Goal: Task Accomplishment & Management: Use online tool/utility

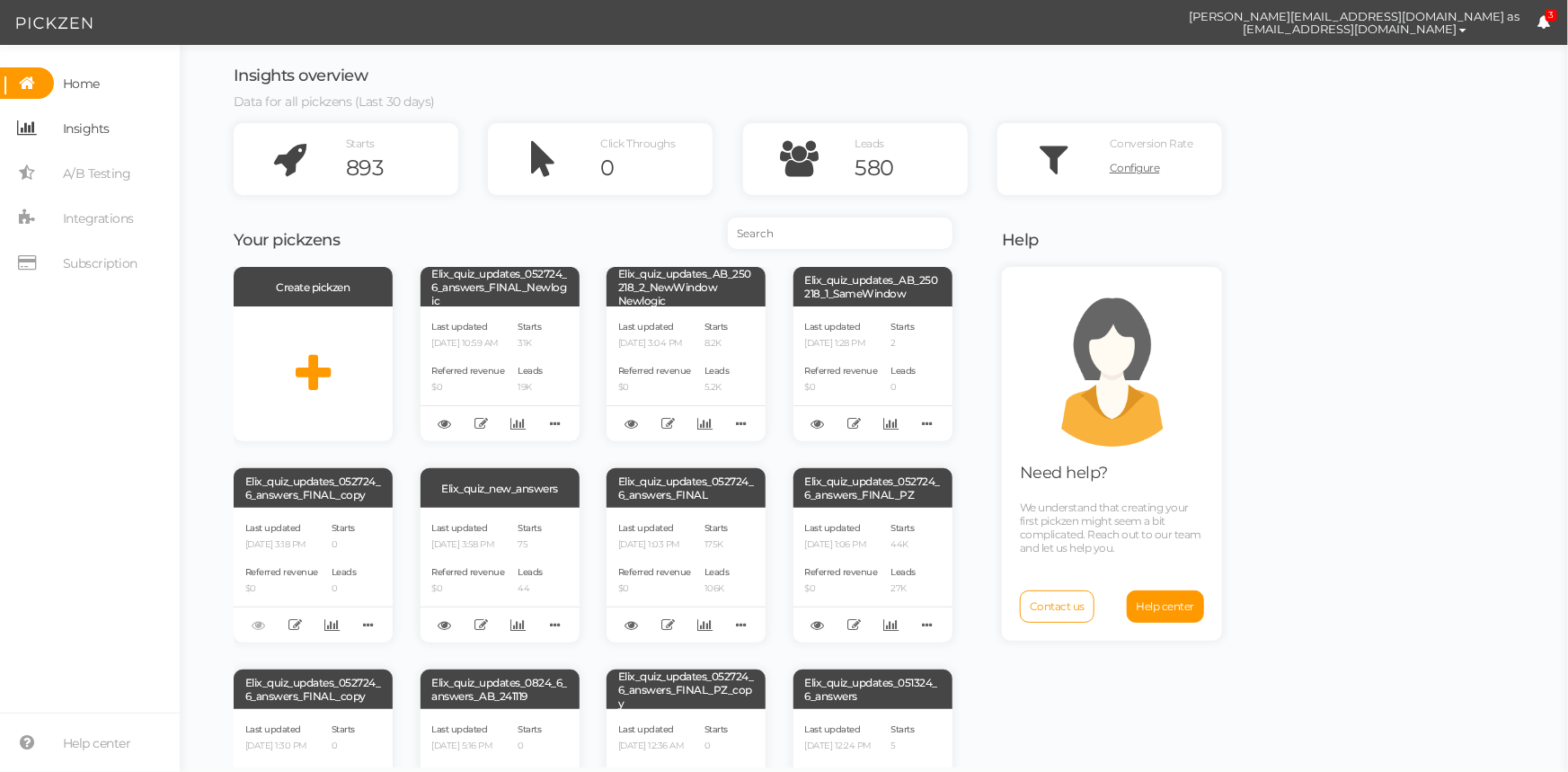
click at [112, 129] on link "Insights" at bounding box center [89, 127] width 180 height 31
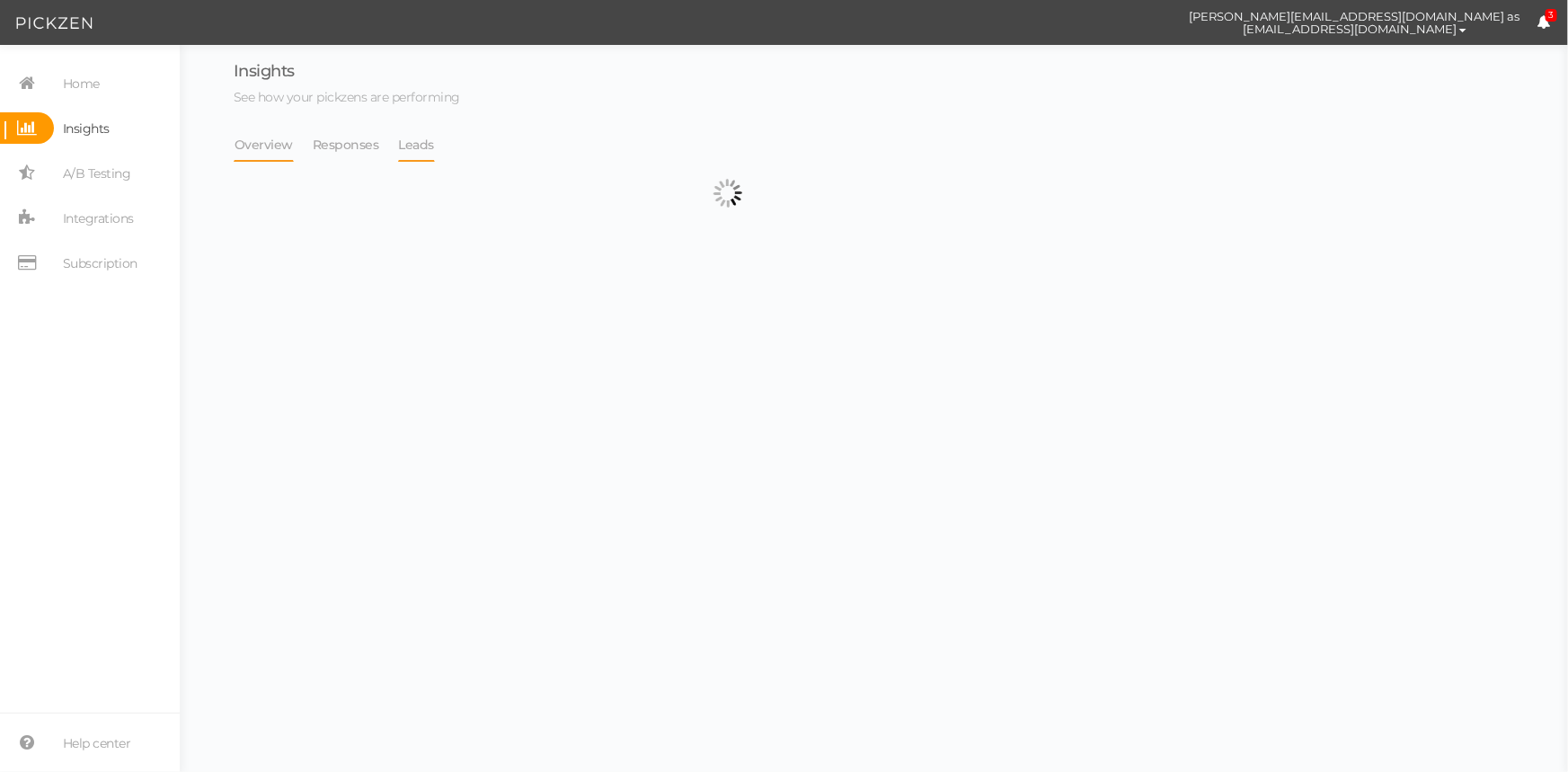
select select "13533"
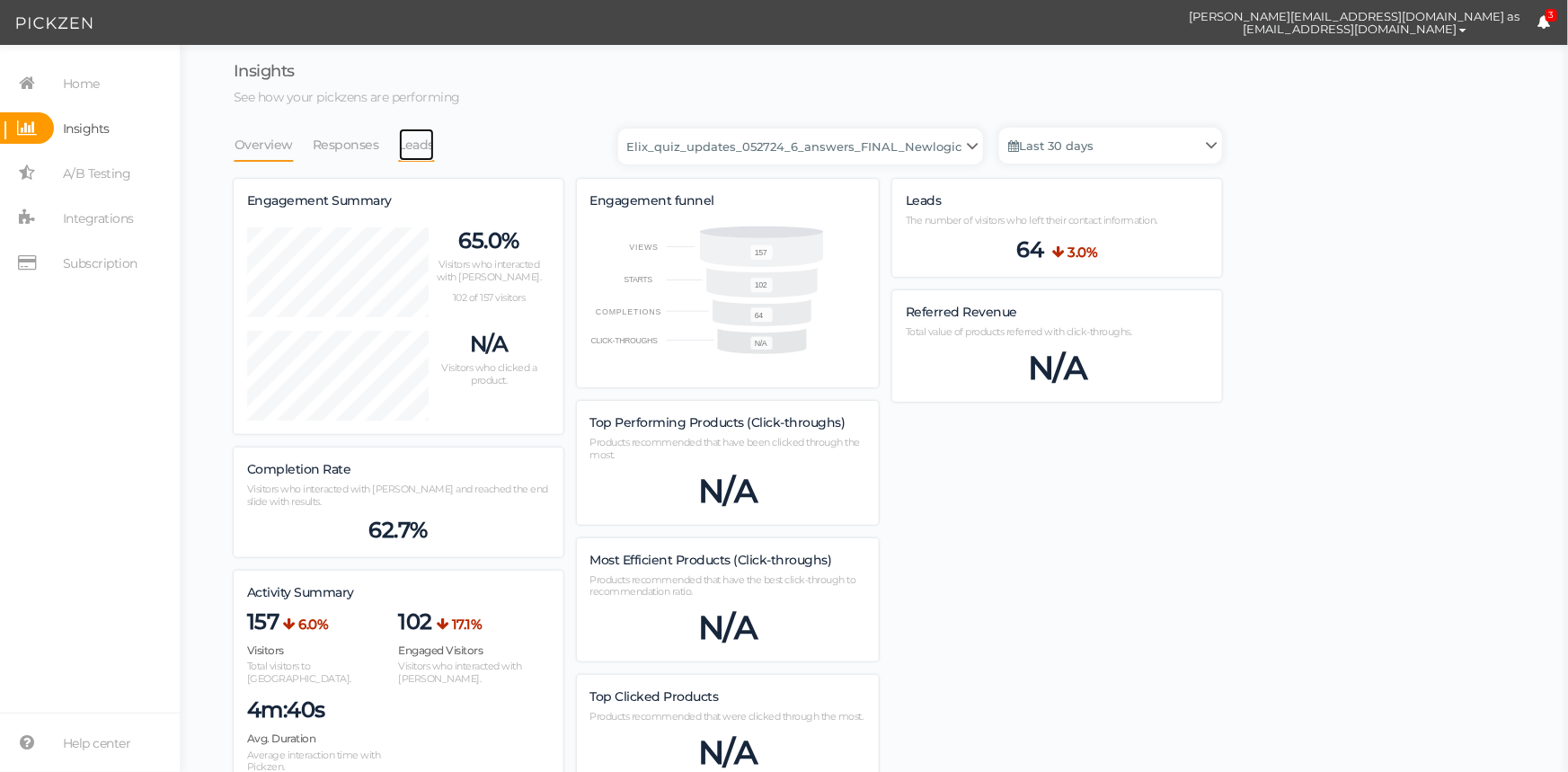
click at [408, 143] on link "Leads" at bounding box center [417, 145] width 38 height 34
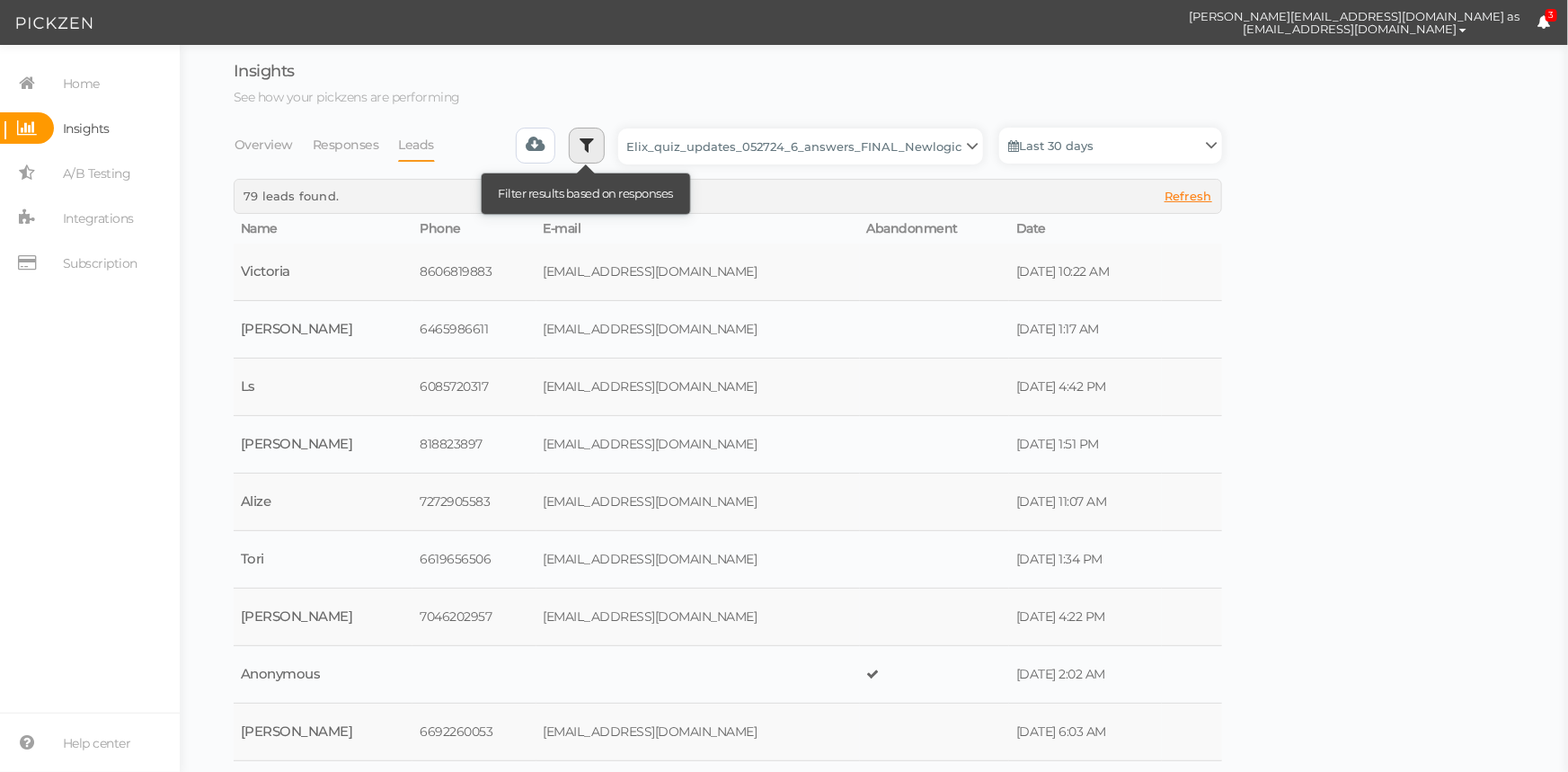
click at [588, 153] on link at bounding box center [586, 146] width 36 height 36
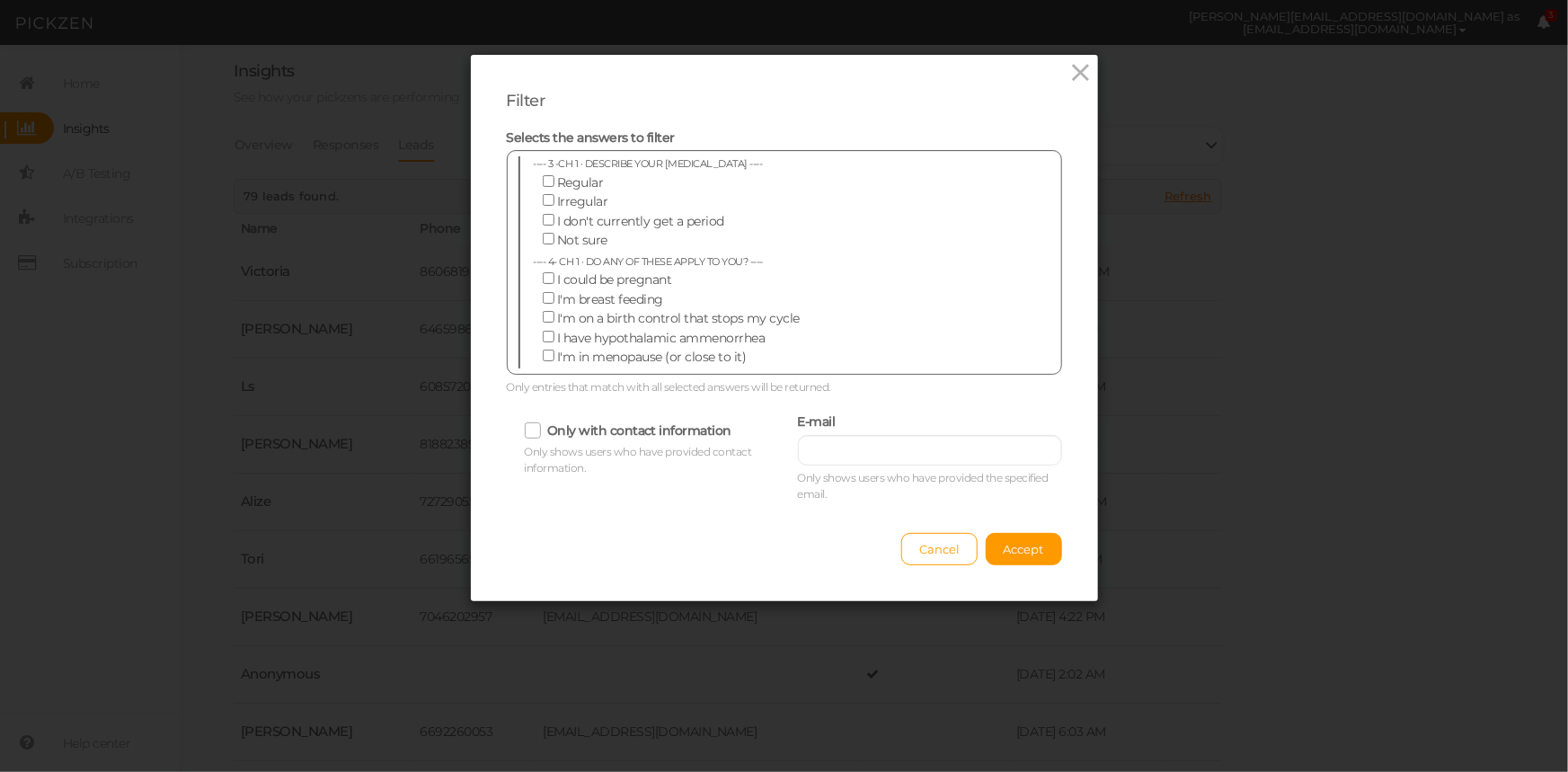
scroll to position [653, 0]
click at [1069, 81] on icon at bounding box center [1080, 72] width 26 height 27
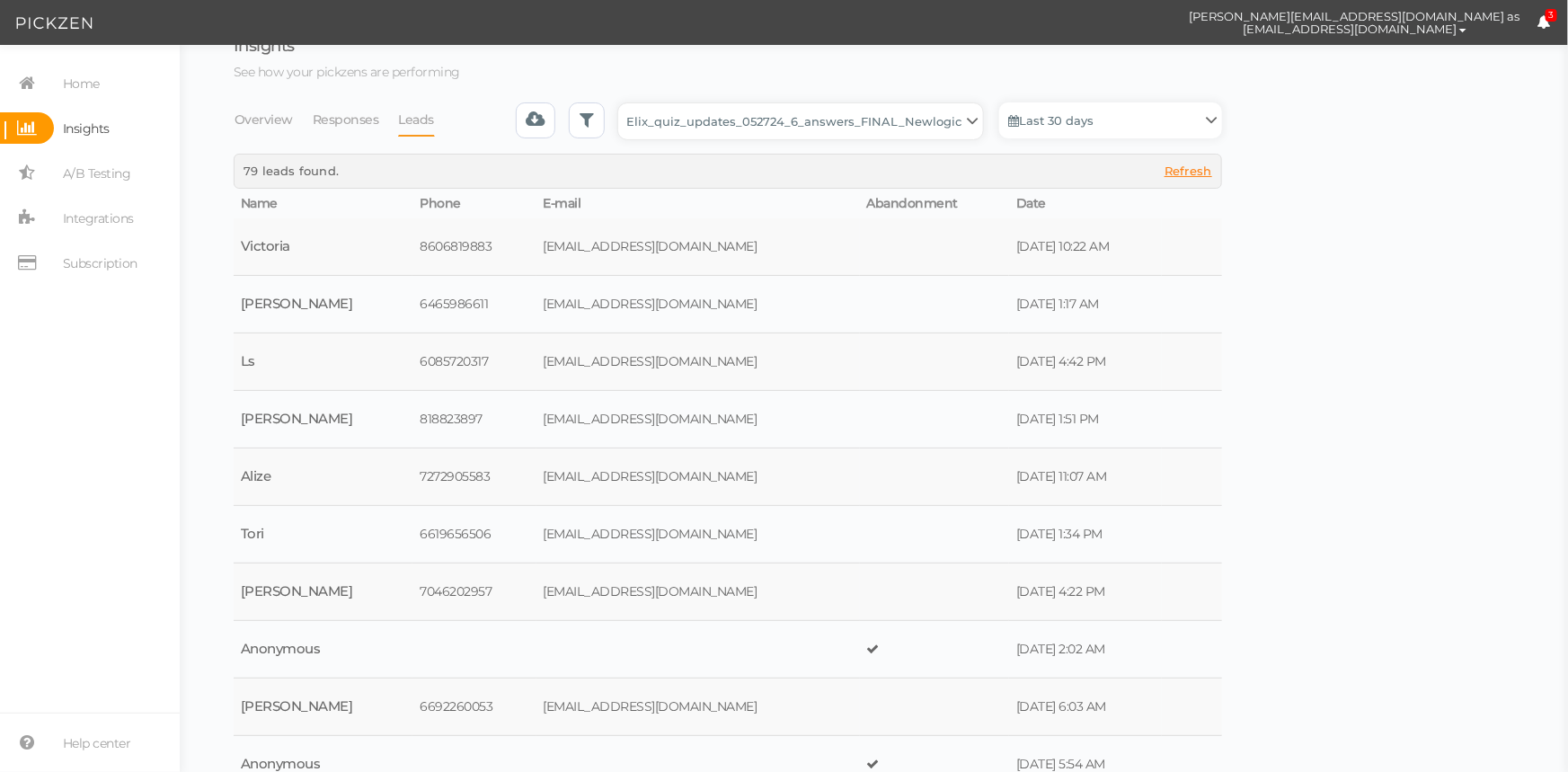
scroll to position [0, 0]
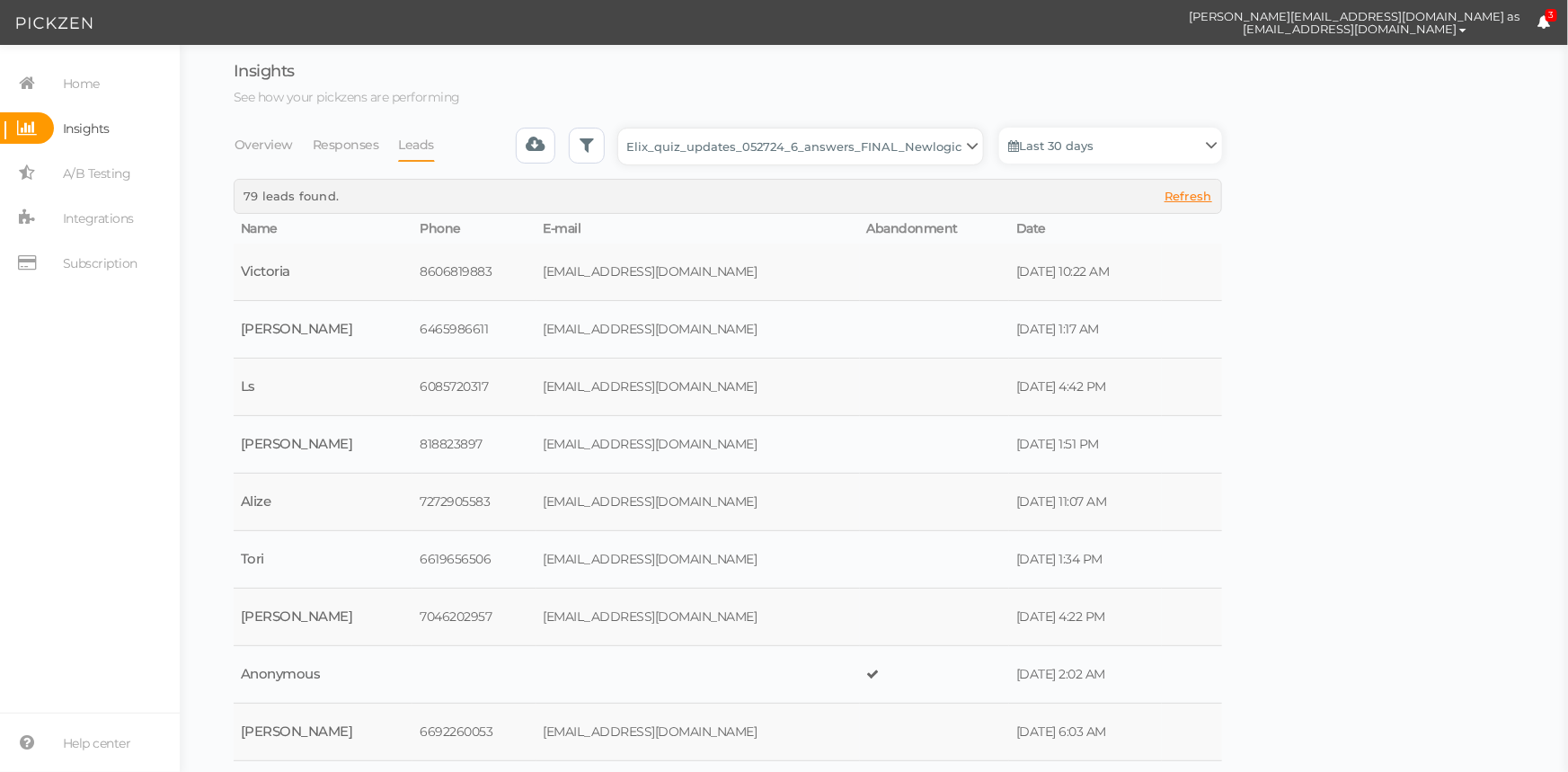
click at [836, 95] on p "See how your pickzens are performing" at bounding box center [728, 97] width 988 height 16
drag, startPoint x: 844, startPoint y: 137, endPoint x: 841, endPoint y: 149, distance: 12.4
click at [844, 137] on select "Backup_2020010 backup_20200106 Elix Quiz PopUp Elix_quiz Elix_quiz [OLD] Elix_q…" at bounding box center [801, 147] width 365 height 36
select select "4896"
click at [624, 129] on select "Backup_2020010 backup_20200106 Elix Quiz PopUp Elix_quiz Elix_quiz [OLD] Elix_q…" at bounding box center [801, 147] width 365 height 36
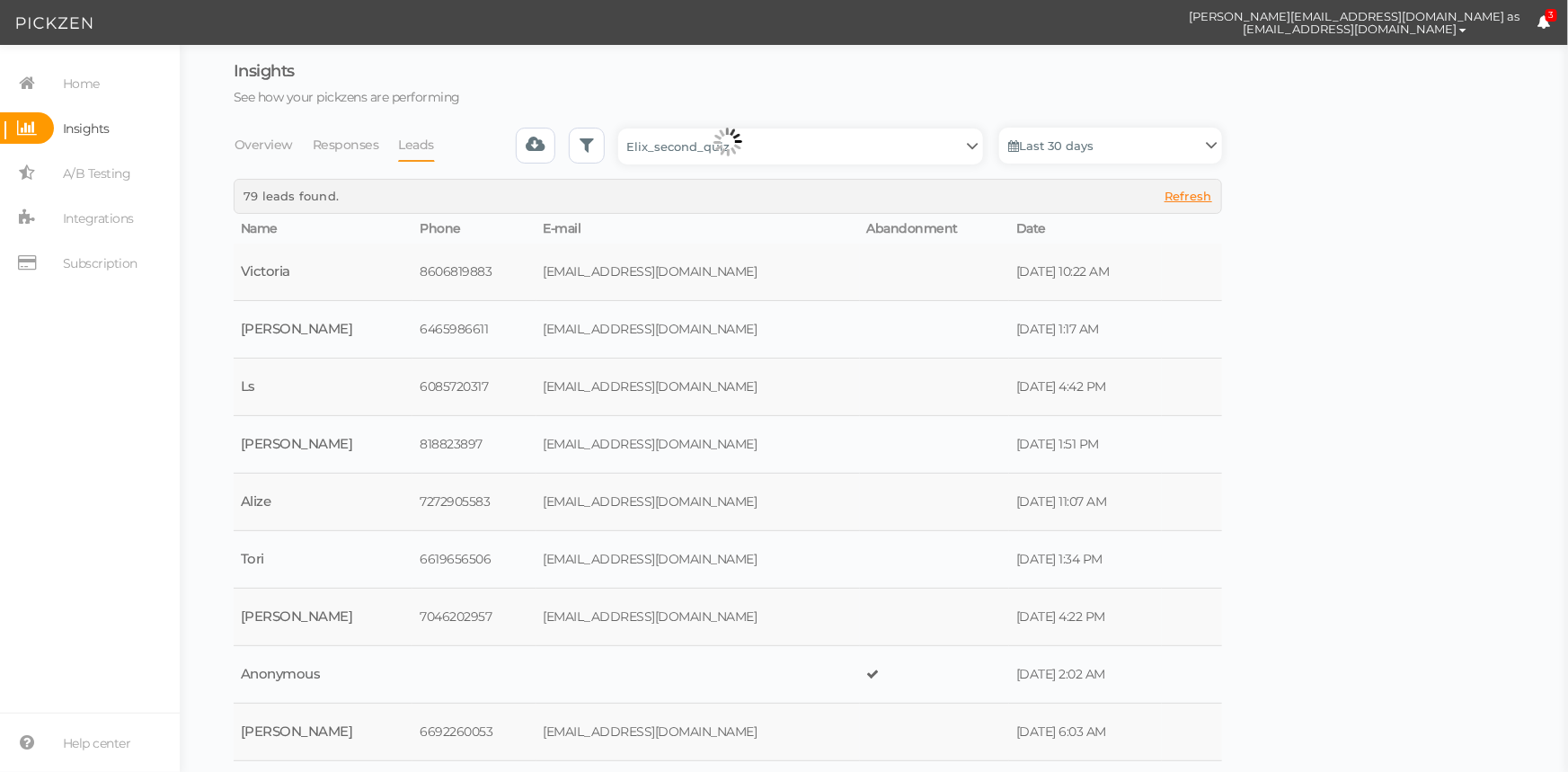
select select "4896"
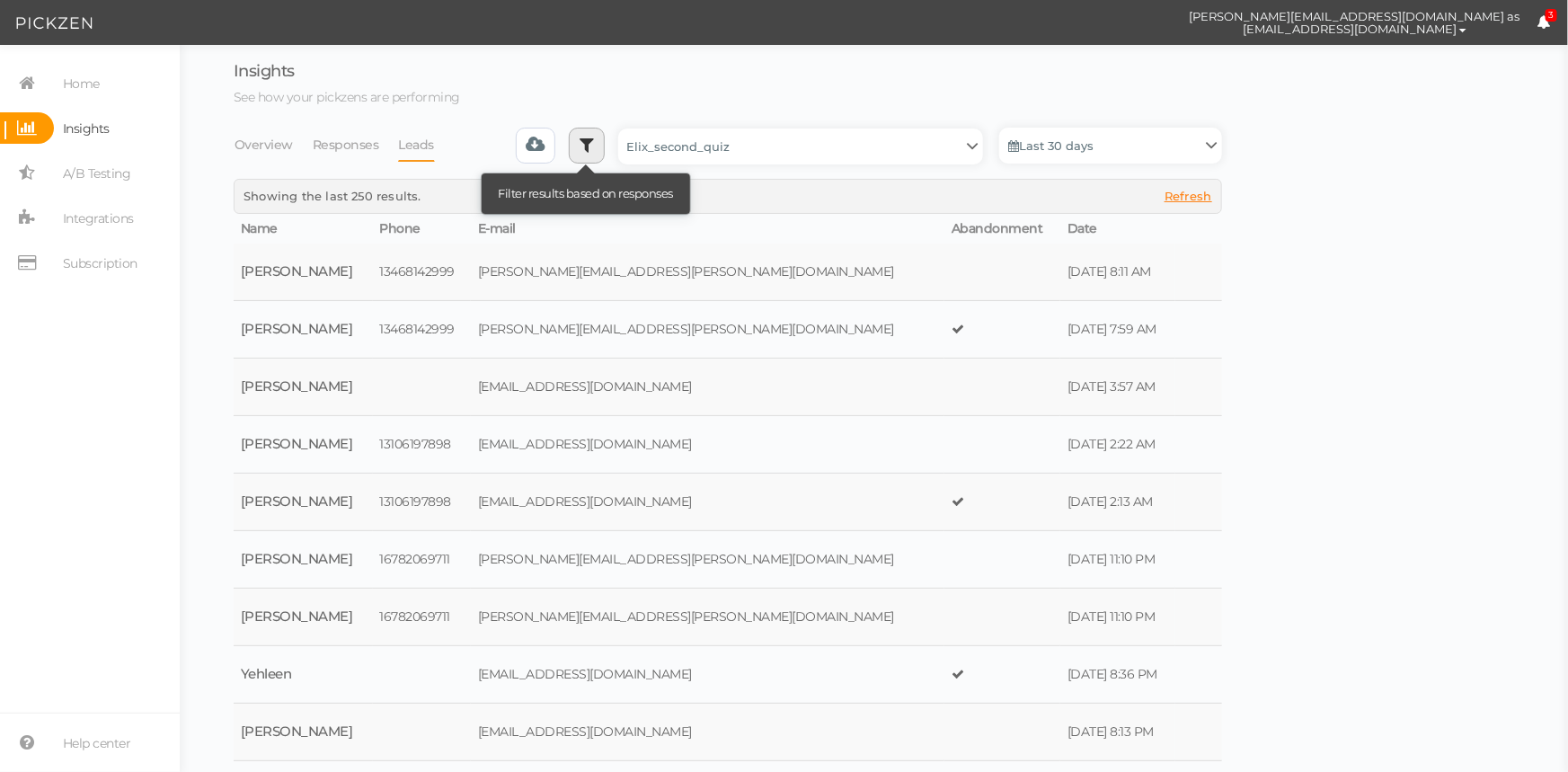
click at [594, 149] on icon at bounding box center [586, 144] width 14 height 18
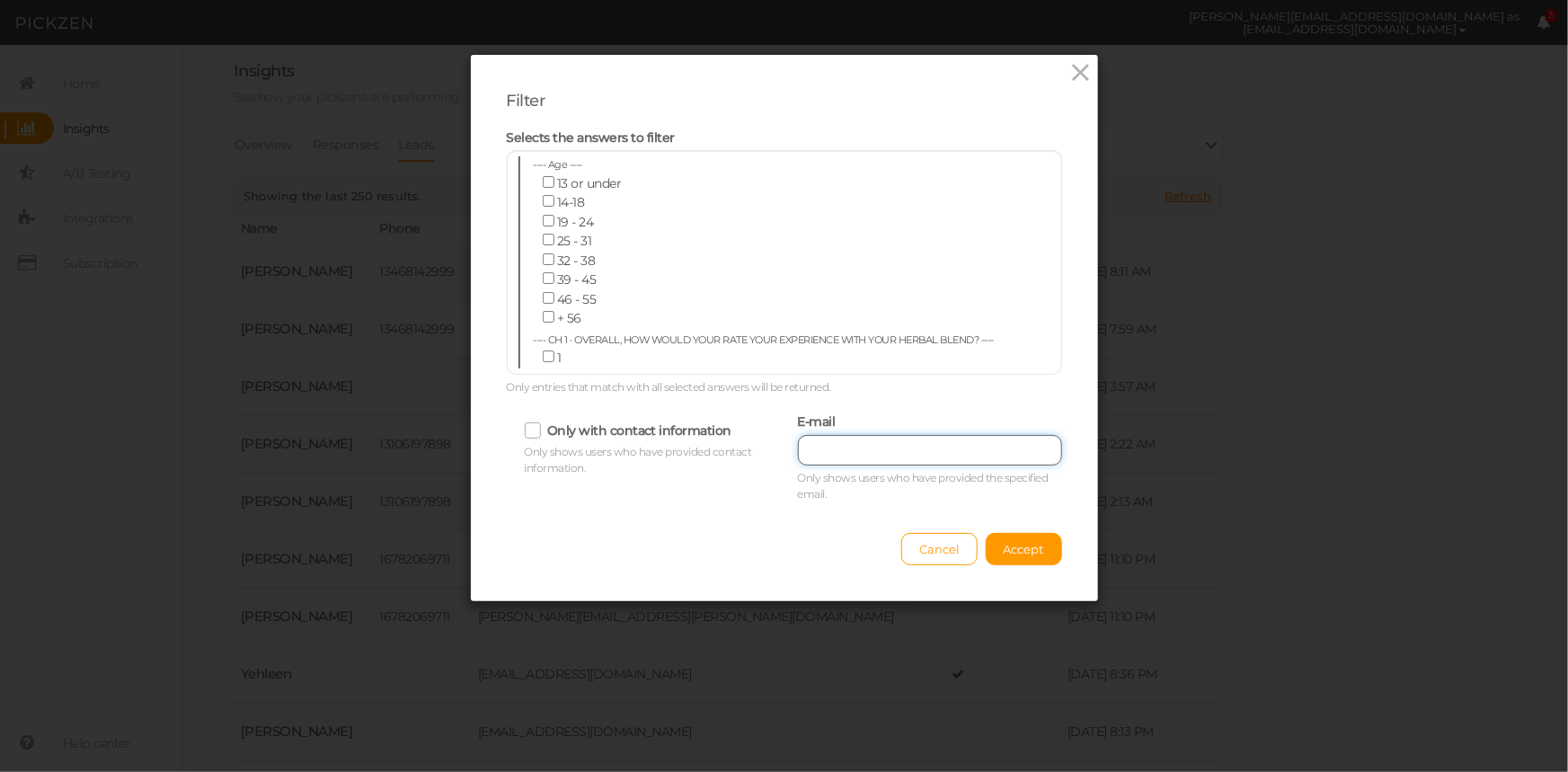
click at [891, 446] on input "text" at bounding box center [930, 450] width 264 height 30
paste input "[PERSON_NAME][EMAIL_ADDRESS][DOMAIN_NAME]"
type input "[PERSON_NAME][EMAIL_ADDRESS][DOMAIN_NAME]"
click at [1033, 544] on span "Accept" at bounding box center [1023, 549] width 40 height 14
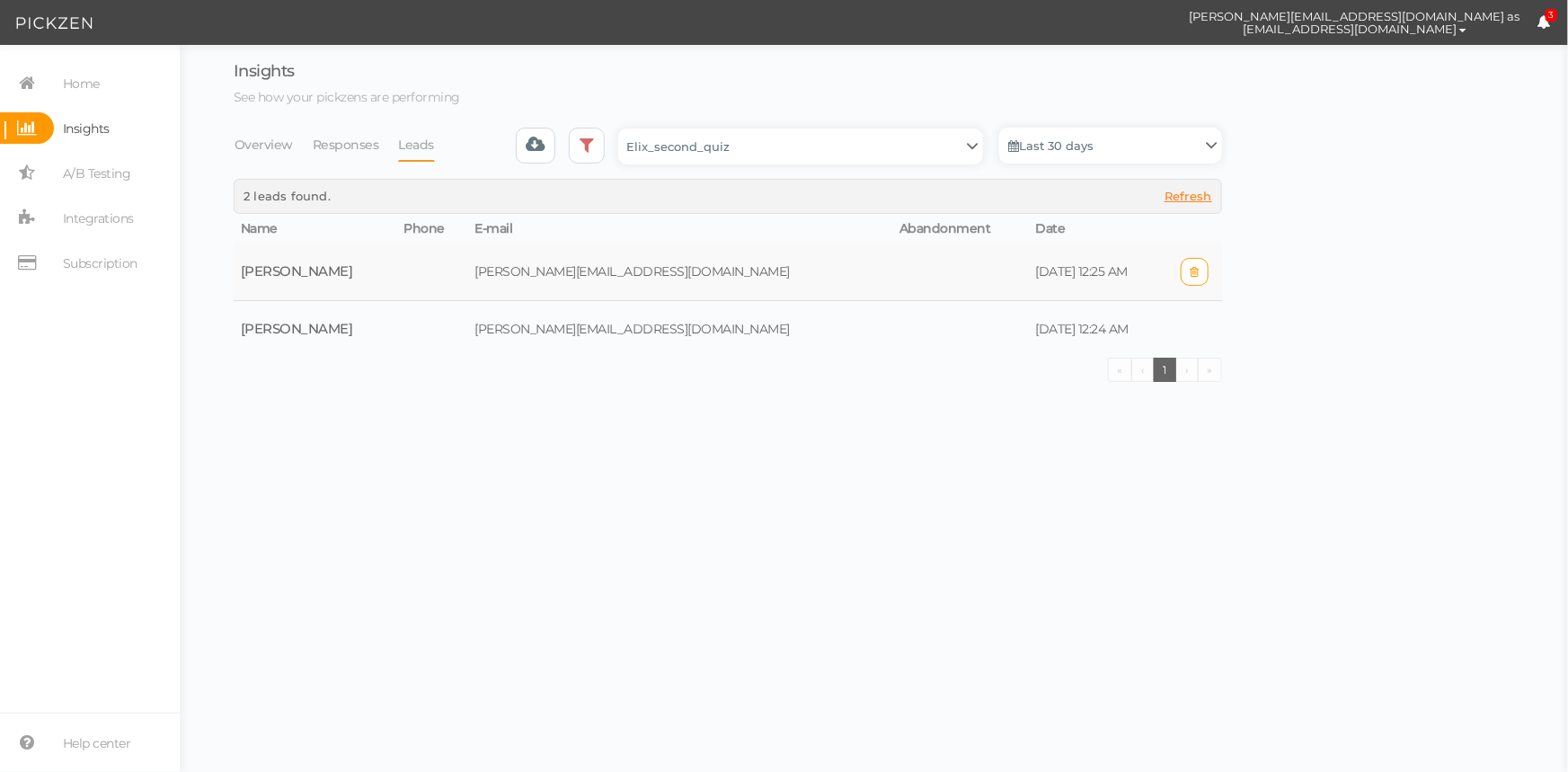
click at [892, 270] on td at bounding box center [960, 272] width 136 height 57
